Goal: Navigation & Orientation: Find specific page/section

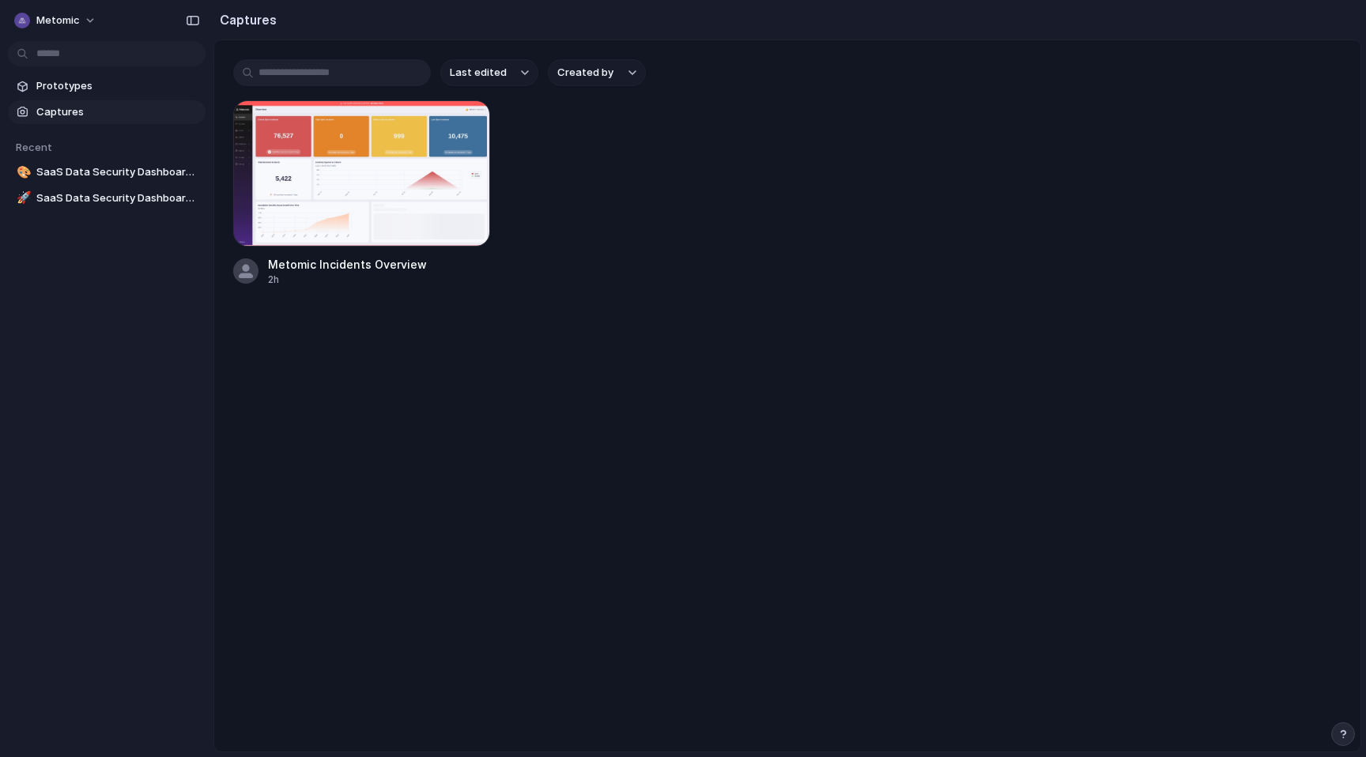
click at [70, 40] on body "Metomic Prototypes Captures Recent 🎨 SaaS Data Security Dashboard V2 (WIP) 🚀 Sa…" at bounding box center [683, 378] width 1366 height 757
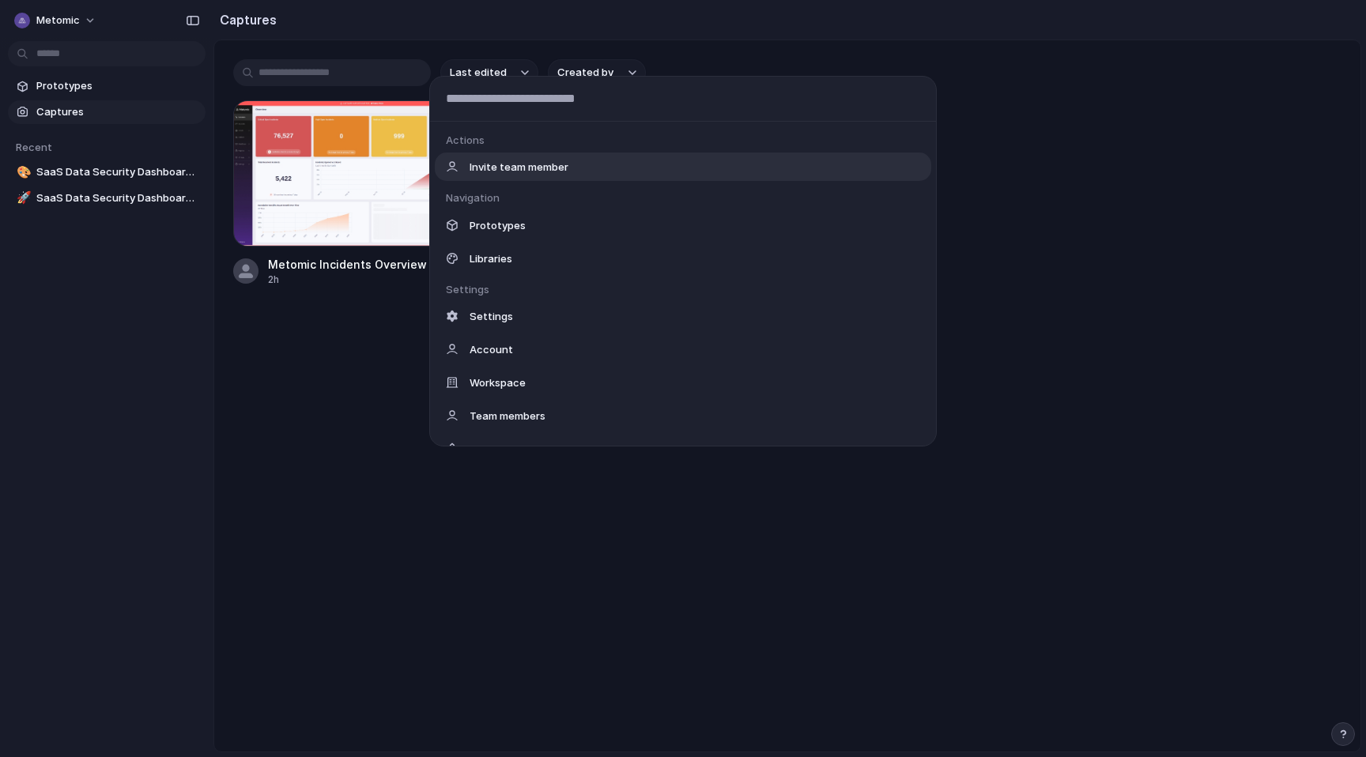
click at [66, 28] on div "Actions Invite team member Navigation Prototypes Libraries Settings Settings Ac…" at bounding box center [683, 378] width 1366 height 757
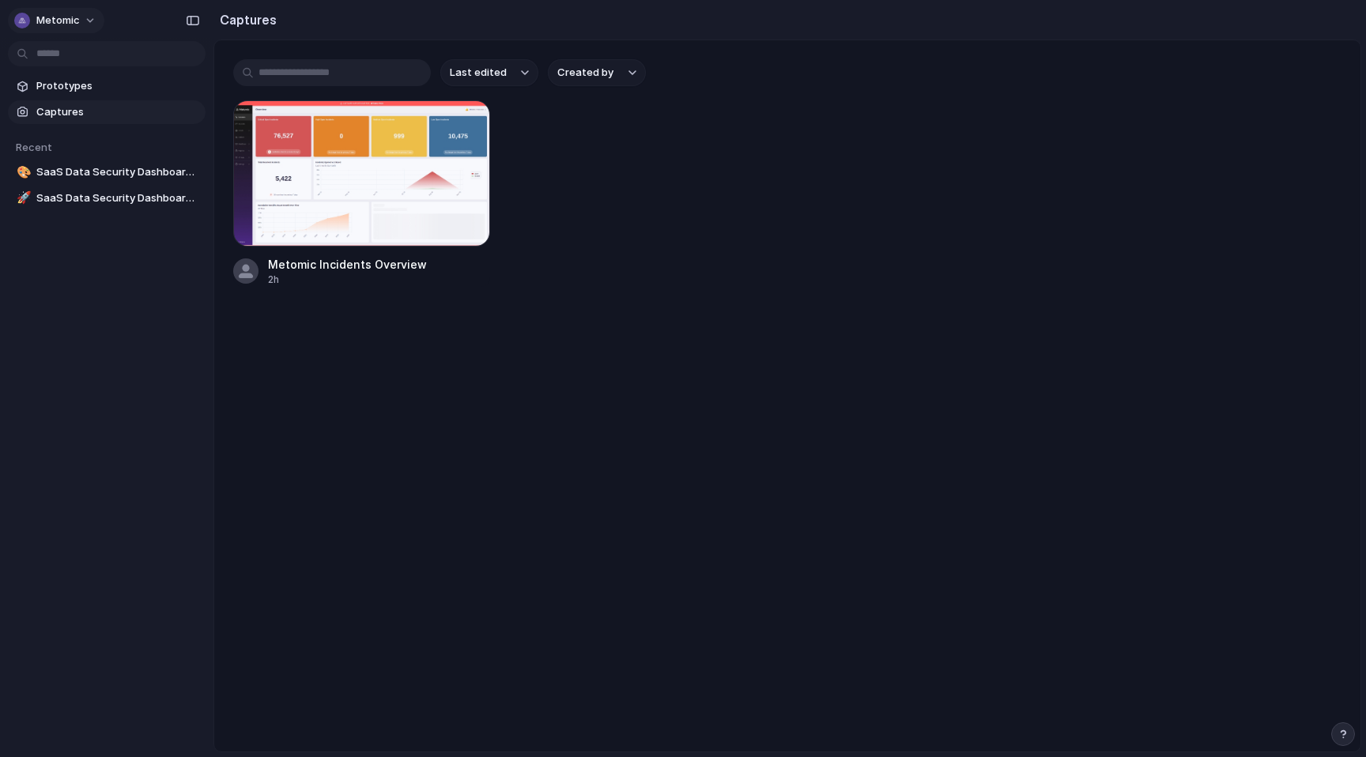
click at [66, 23] on span "Metomic" at bounding box center [57, 21] width 43 height 16
click at [64, 59] on span "Settings" at bounding box center [57, 56] width 43 height 16
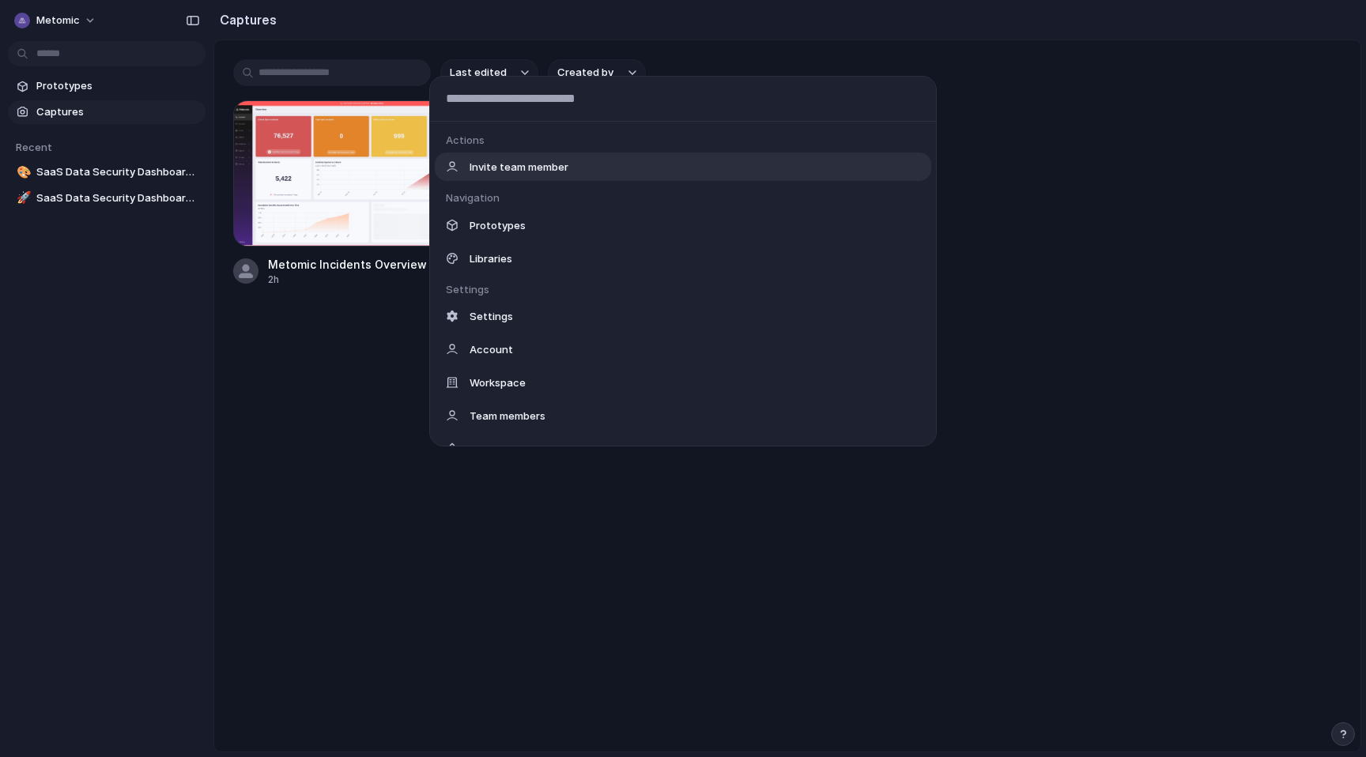
click at [64, 43] on body "Metomic Prototypes Captures Recent 🎨 SaaS Data Security Dashboard V2 (WIP) 🚀 Sa…" at bounding box center [683, 378] width 1366 height 757
click at [58, 27] on div "Actions Invite team member Navigation Prototypes Libraries Settings Settings Ac…" at bounding box center [683, 378] width 1366 height 757
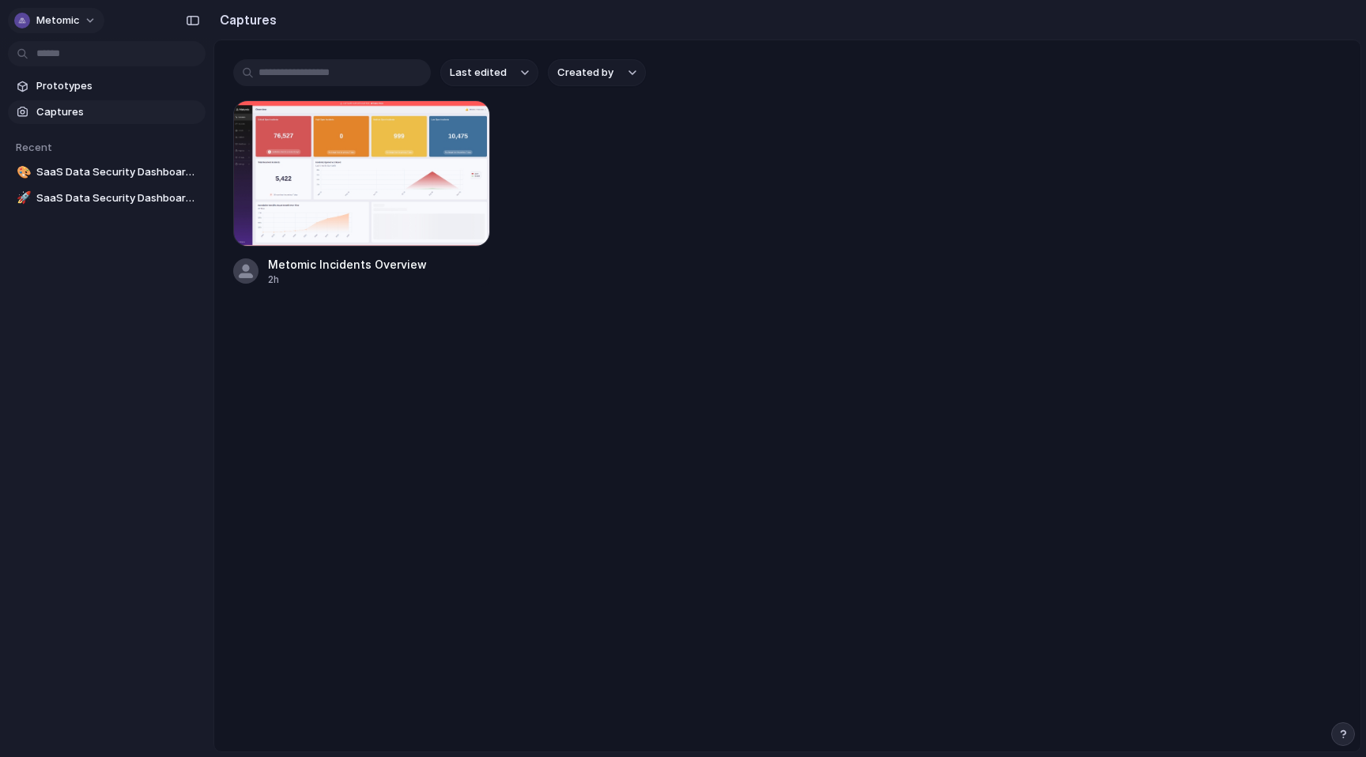
click at [58, 26] on span "Metomic" at bounding box center [57, 21] width 43 height 16
click at [290, 30] on div "Settings Invite members Change theme Sign out" at bounding box center [683, 378] width 1366 height 757
click at [272, 20] on h2 "Captures" at bounding box center [244, 19] width 63 height 19
click at [195, 13] on button "button" at bounding box center [192, 20] width 25 height 25
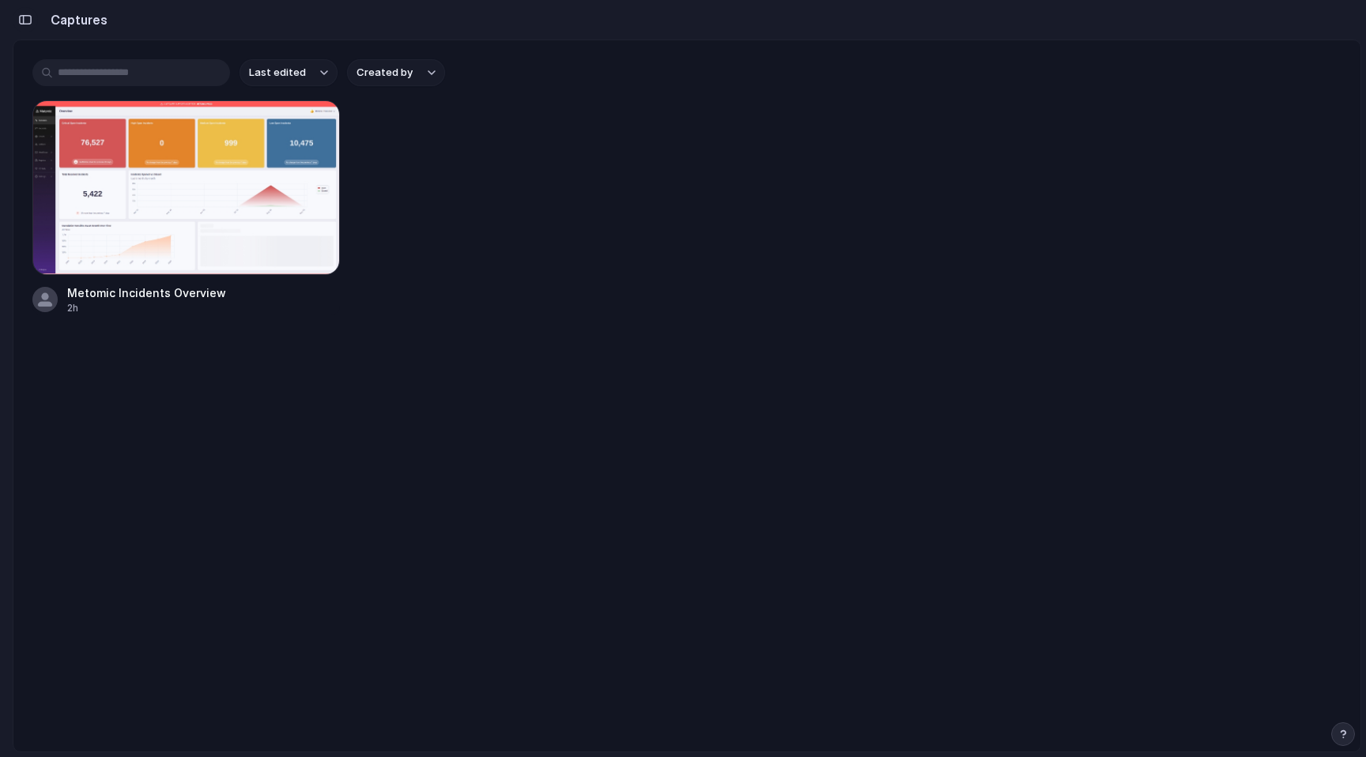
click at [32, 17] on button "button" at bounding box center [25, 19] width 25 height 25
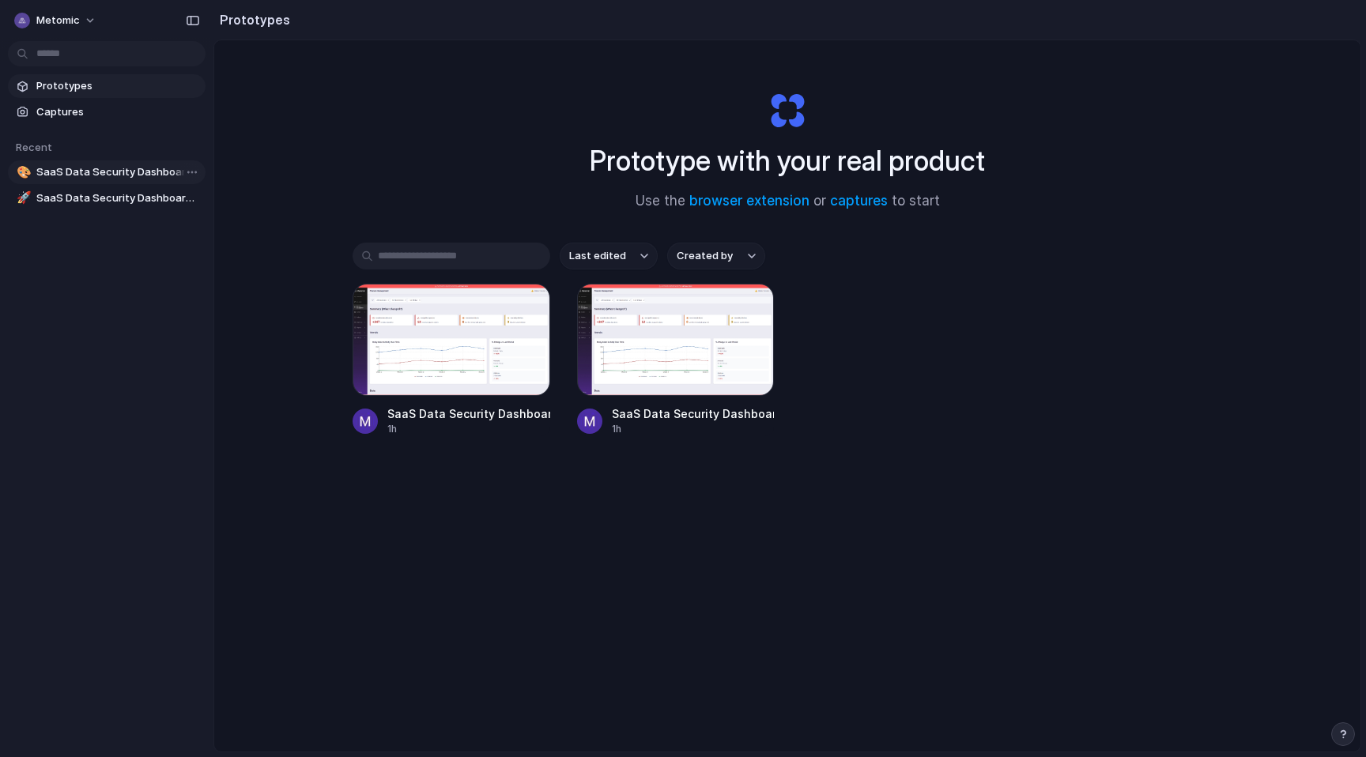
click at [149, 175] on span "SaaS Data Security Dashboard V2 (WIP)" at bounding box center [117, 172] width 163 height 16
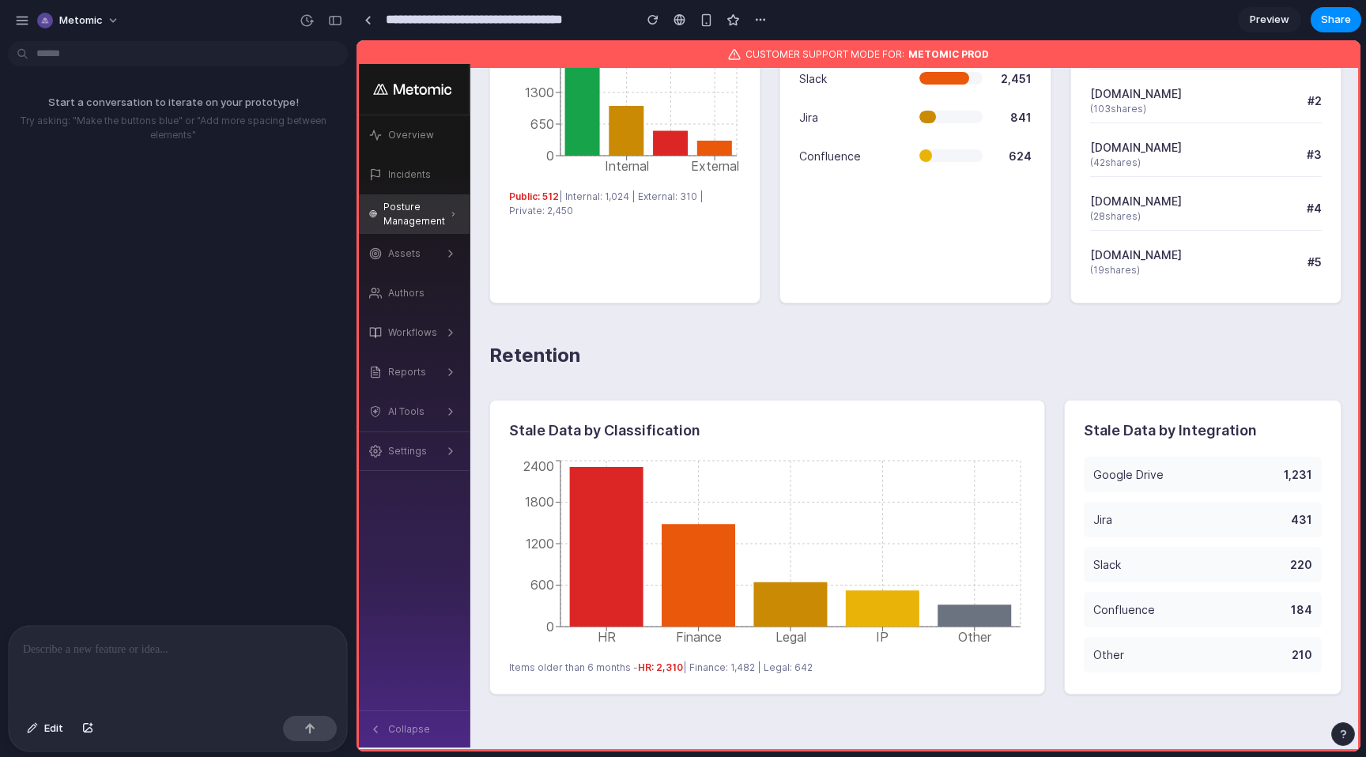
scroll to position [1452, 0]
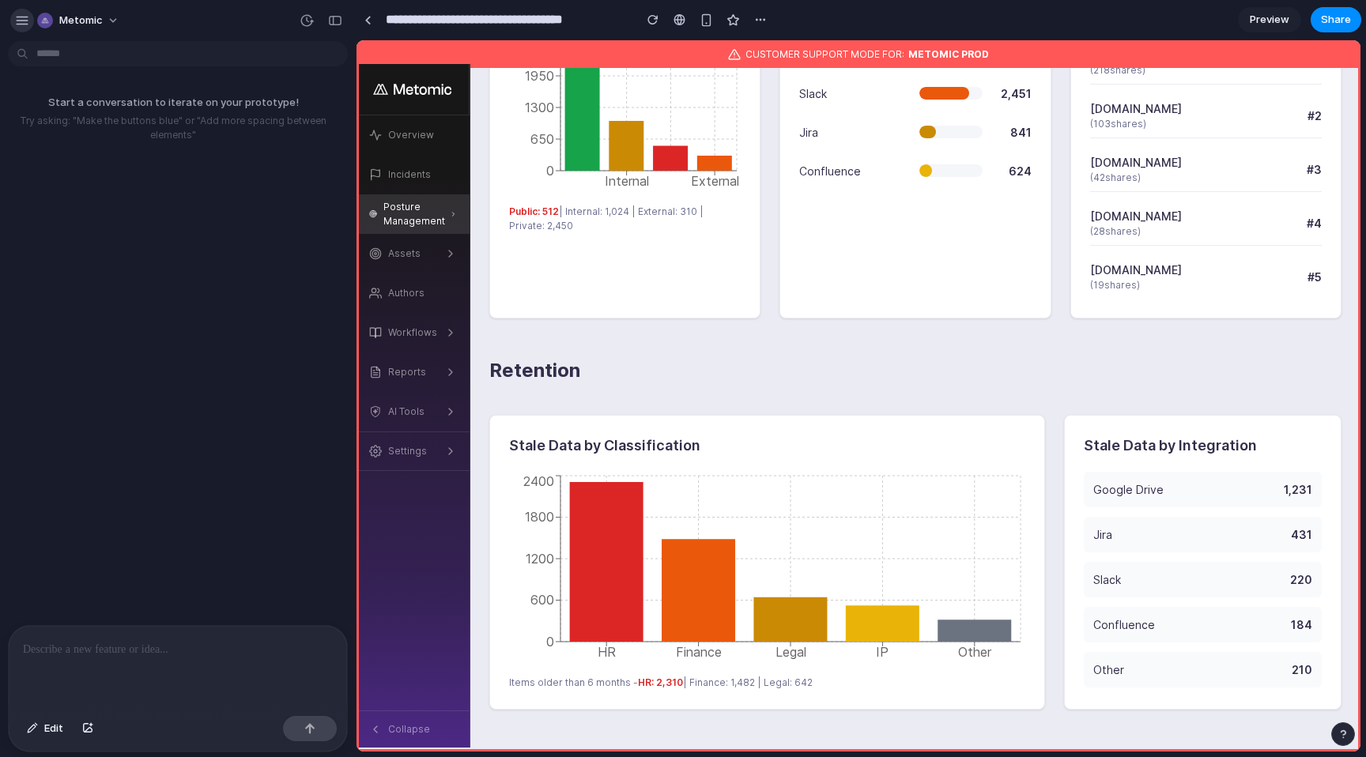
click at [16, 24] on div "button" at bounding box center [22, 20] width 14 height 14
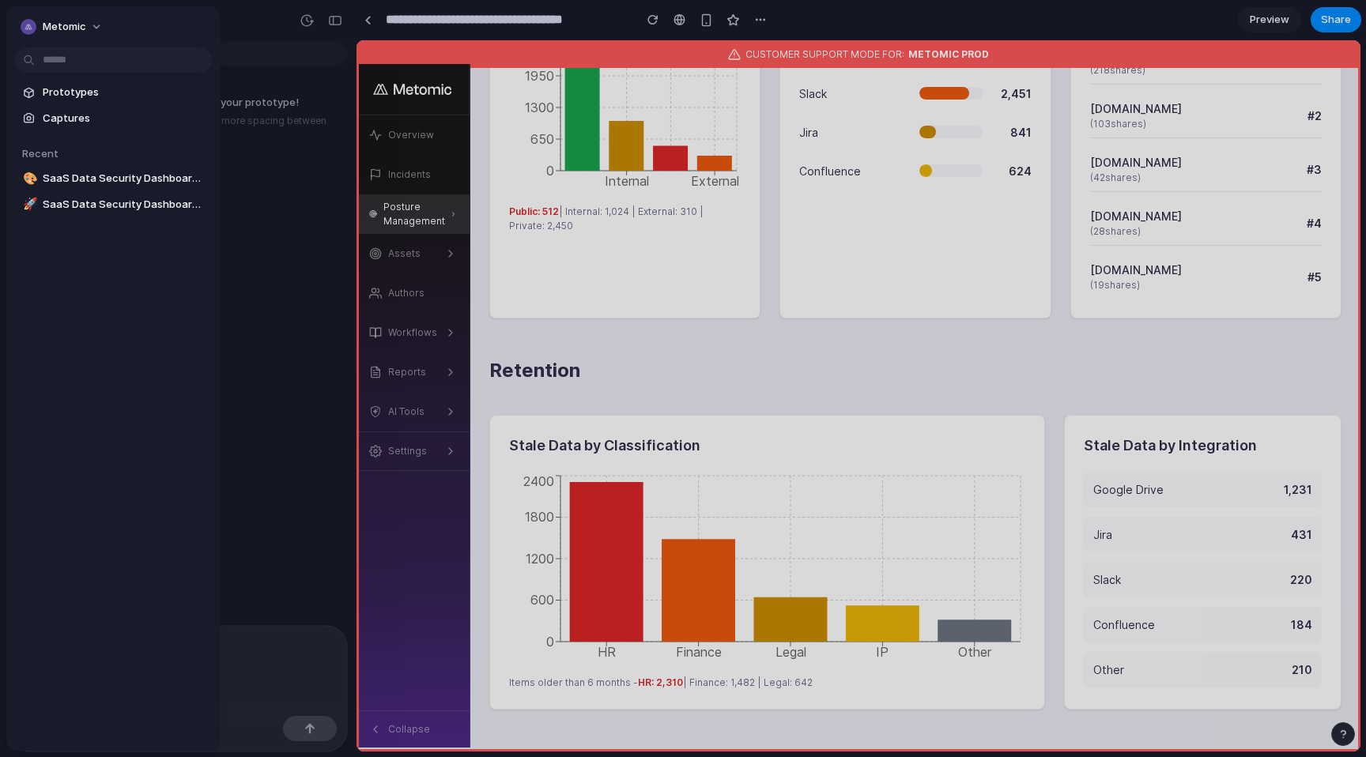
click at [16, 24] on button "Metomic" at bounding box center [62, 26] width 96 height 25
click at [289, 23] on div "Settings Invite members Change theme Sign out" at bounding box center [683, 378] width 1366 height 757
click at [307, 21] on div at bounding box center [683, 378] width 1366 height 757
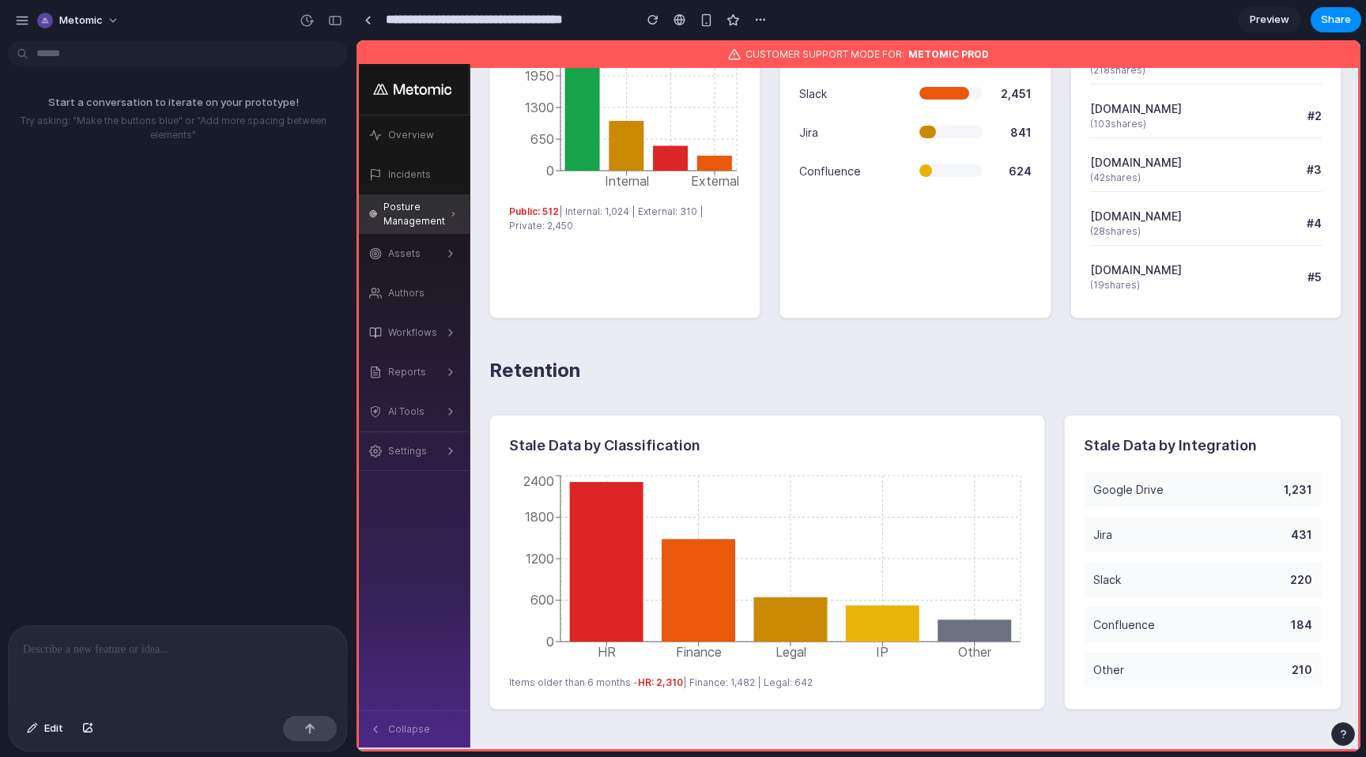
click at [1279, 24] on span "Preview" at bounding box center [1269, 20] width 40 height 16
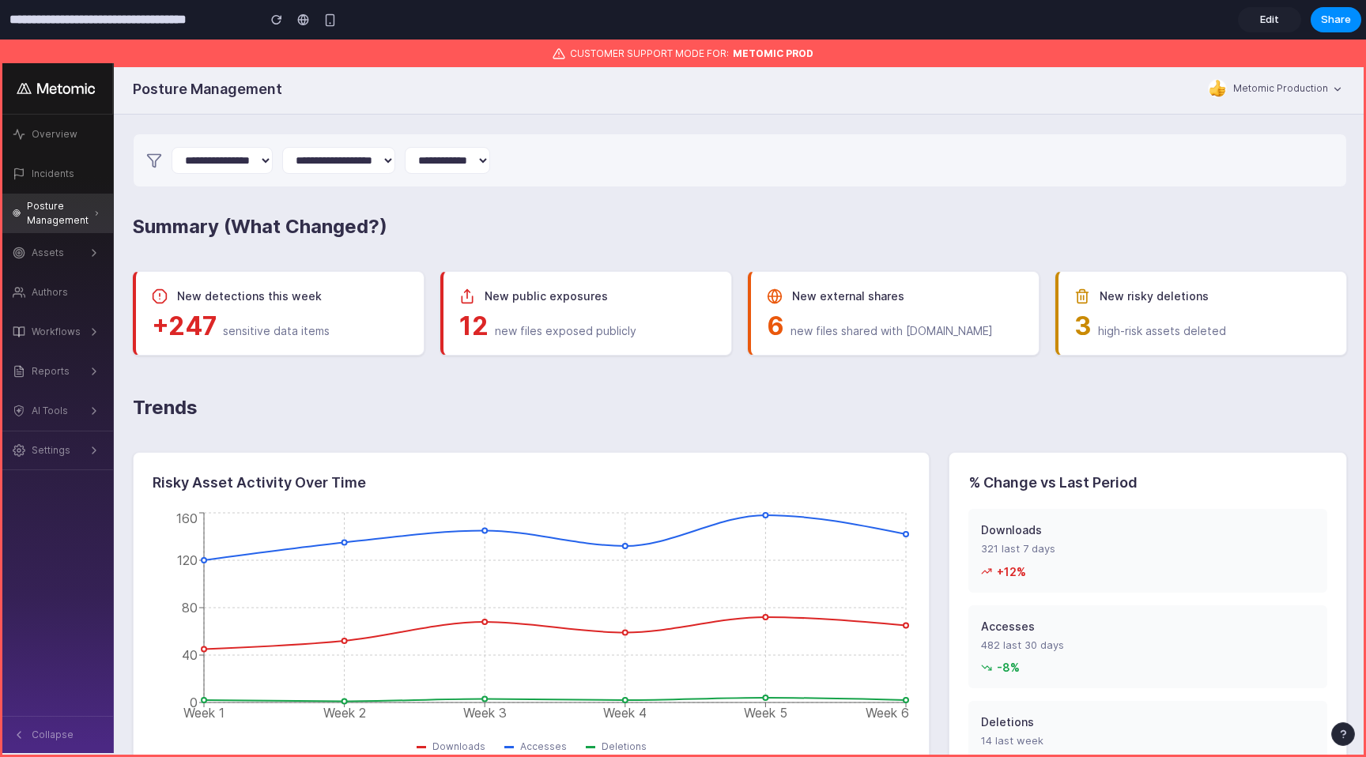
click at [1310, 85] on div "Metomic Production" at bounding box center [1280, 88] width 95 height 14
click at [1333, 93] on icon "button" at bounding box center [1337, 89] width 11 height 11
click at [1334, 93] on icon "button" at bounding box center [1337, 89] width 11 height 11
click at [76, 126] on link "Overview" at bounding box center [56, 135] width 113 height 40
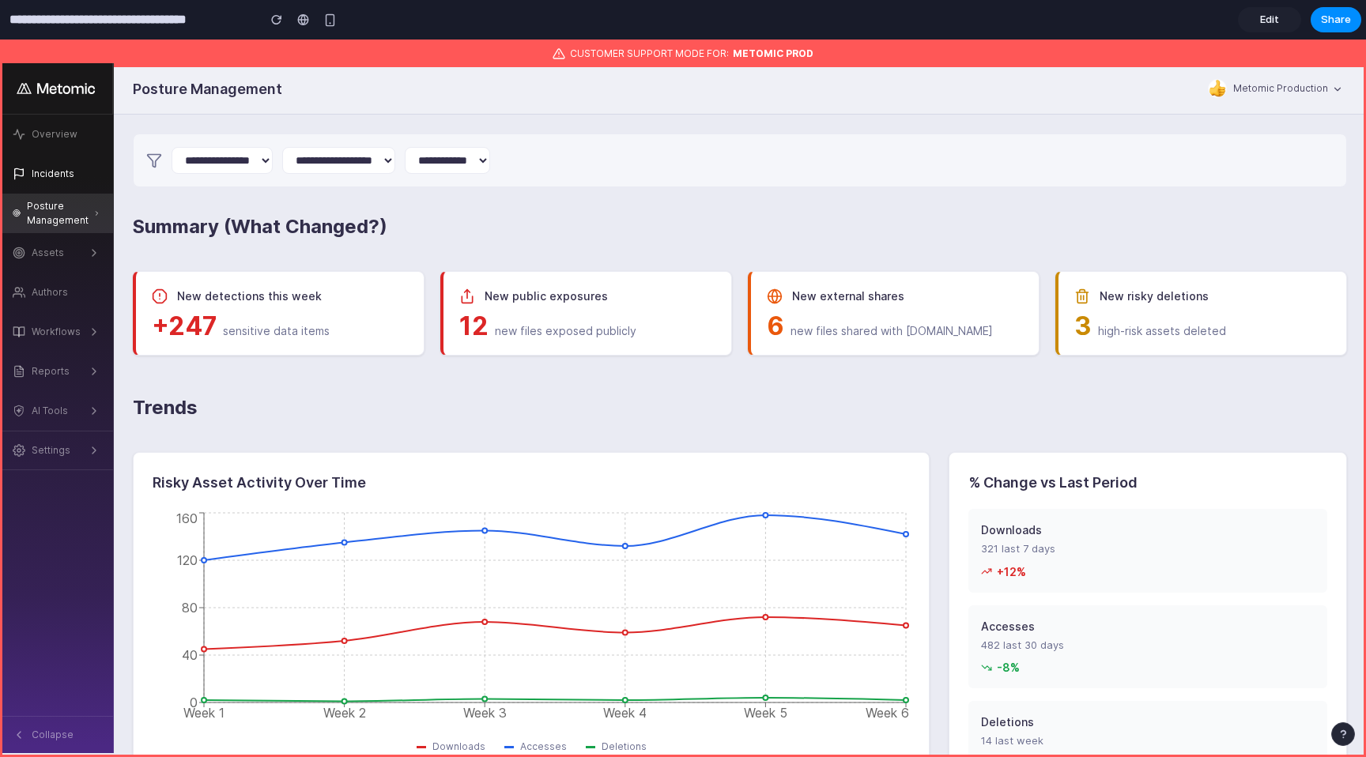
click at [57, 159] on link "Incidents" at bounding box center [56, 174] width 113 height 40
click at [57, 190] on link "Incidents" at bounding box center [56, 174] width 113 height 40
click at [54, 236] on link "Assets" at bounding box center [56, 253] width 113 height 40
click at [54, 220] on div "Posture Management" at bounding box center [60, 213] width 66 height 28
